Goal: Obtain resource: Download file/media

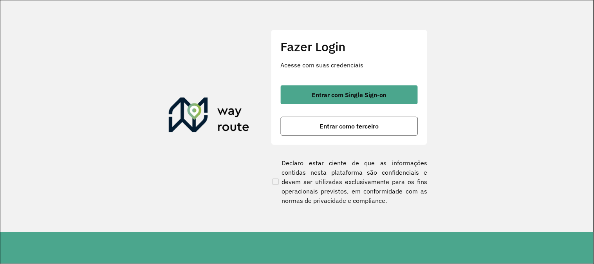
click at [372, 78] on div "Fazer Login Acesse com suas credenciais Entrar com Single Sign-on Entrar como t…" at bounding box center [349, 87] width 157 height 116
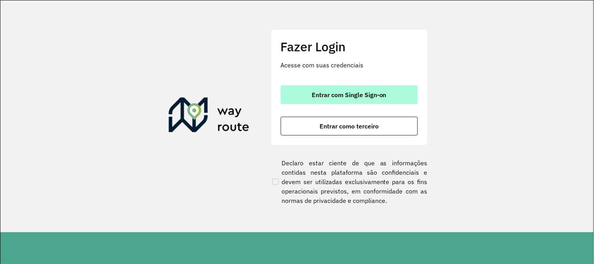
click at [371, 92] on span "Entrar com Single Sign-on" at bounding box center [349, 95] width 75 height 6
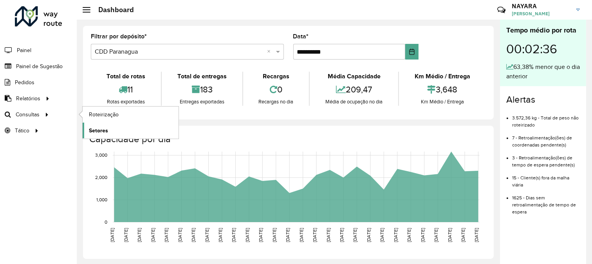
click at [92, 130] on span "Setores" at bounding box center [98, 131] width 19 height 8
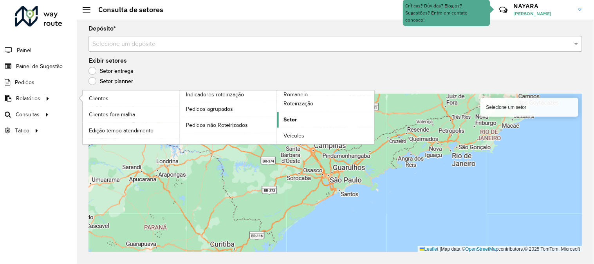
click at [302, 119] on link "Setor" at bounding box center [325, 120] width 97 height 16
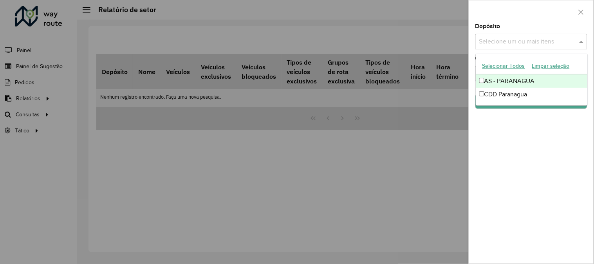
click at [494, 40] on input "text" at bounding box center [527, 41] width 100 height 9
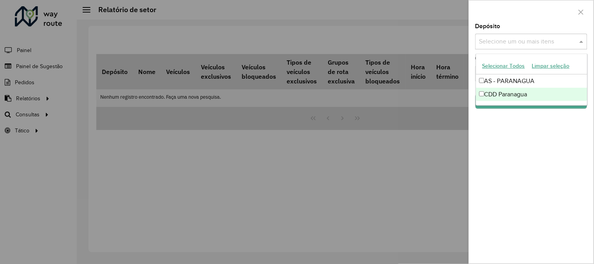
click at [498, 92] on div "CDD Paranagua" at bounding box center [531, 94] width 111 height 13
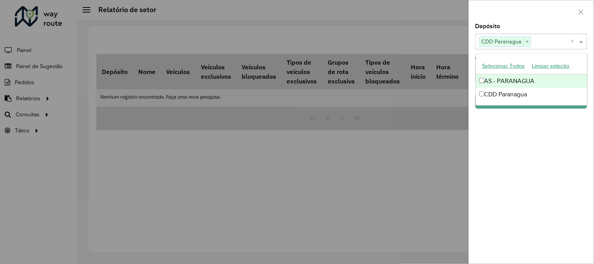
click at [513, 18] on div at bounding box center [531, 11] width 125 height 23
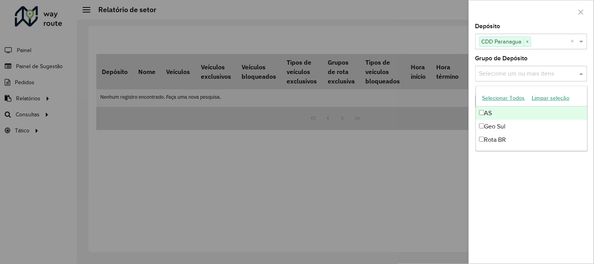
click at [528, 69] on div "Selecione um ou mais itens" at bounding box center [532, 74] width 112 height 16
click at [507, 99] on button "Selecionar Todos" at bounding box center [504, 98] width 50 height 12
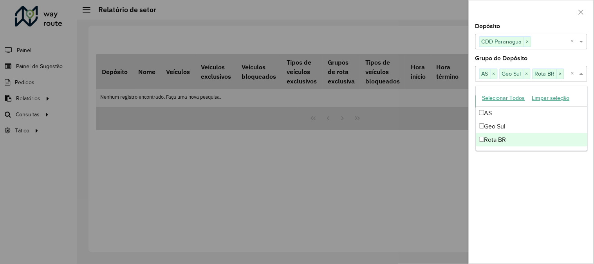
click at [519, 193] on div "Depósito Selecione um ou mais itens CDD Paranagua × × Grupo de Depósito Selecio…" at bounding box center [531, 144] width 125 height 240
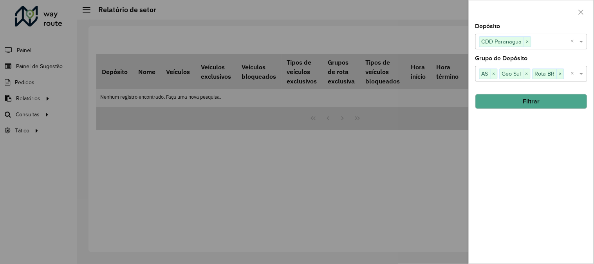
click at [521, 96] on button "Filtrar" at bounding box center [532, 101] width 112 height 15
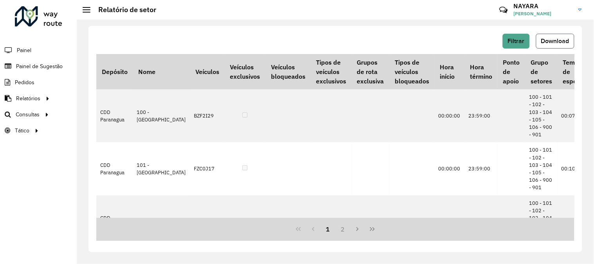
click at [557, 39] on span "Download" at bounding box center [555, 41] width 28 height 7
click at [110, 132] on link "Setores" at bounding box center [131, 131] width 96 height 16
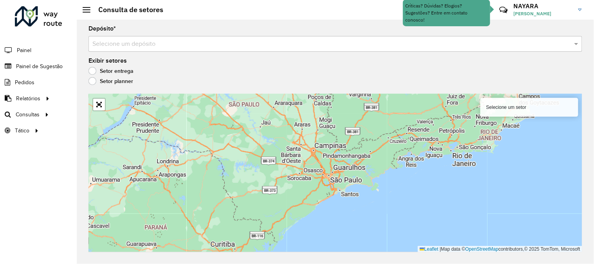
click at [107, 79] on label "Setor planner" at bounding box center [111, 81] width 45 height 8
click at [116, 69] on label "Setor entrega" at bounding box center [111, 71] width 45 height 8
click at [138, 36] on div "Selecione um depósito" at bounding box center [336, 44] width 494 height 16
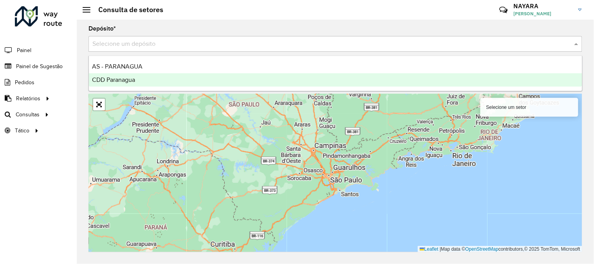
click at [137, 74] on div "CDD Paranagua" at bounding box center [336, 79] width 494 height 13
